Goal: Task Accomplishment & Management: Use online tool/utility

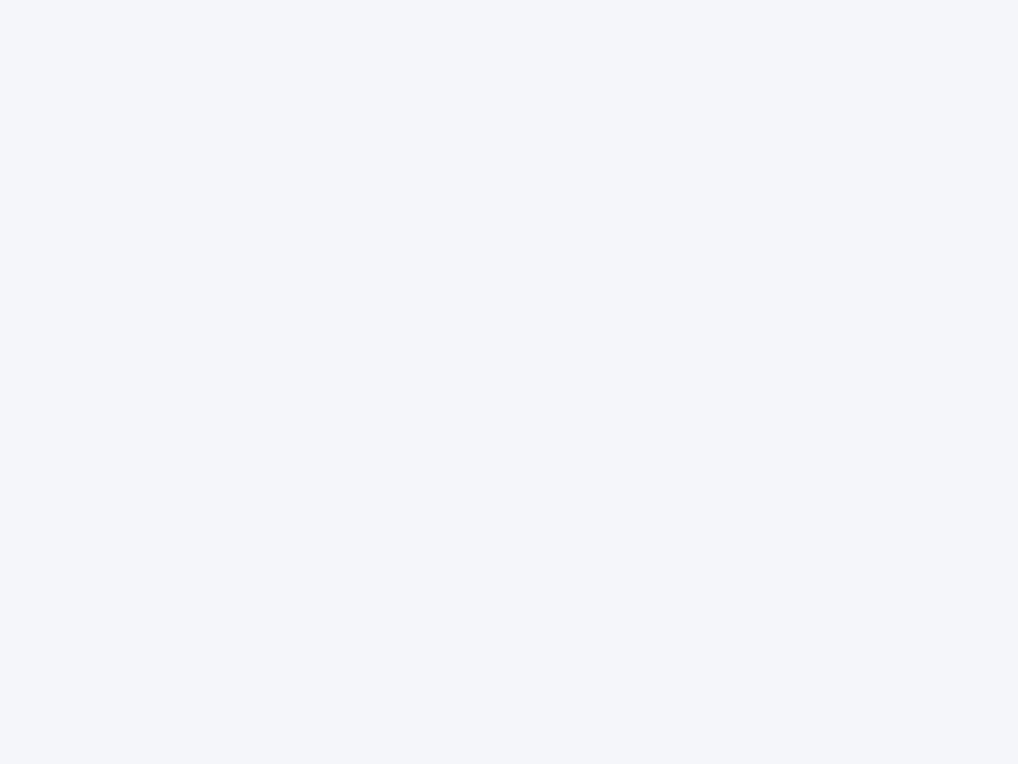
click at [509, 382] on div at bounding box center [509, 382] width 1018 height 764
